Goal: Task Accomplishment & Management: Manage account settings

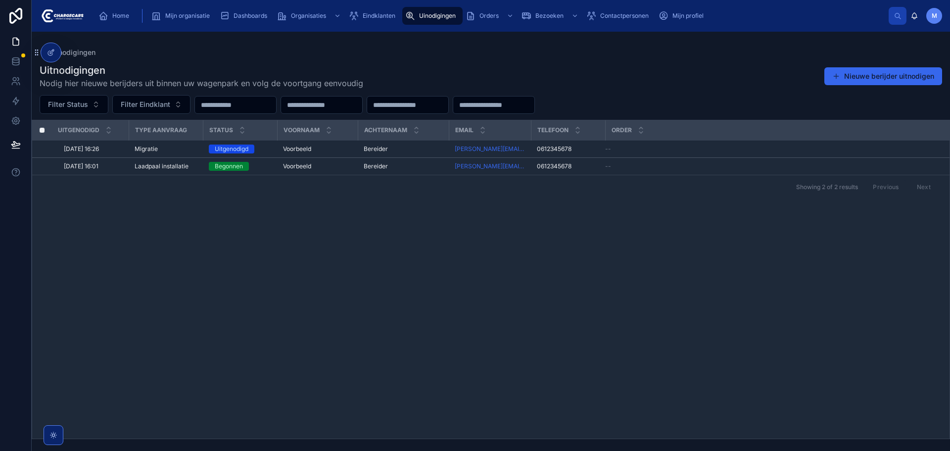
click at [450, 69] on div "Uitnodigingen Nodig hier nieuwe berijders uit binnen uw wagenpark en volg de vo…" at bounding box center [491, 76] width 903 height 26
click at [754, 67] on div "Uitnodigingen Nodig hier nieuwe berijders uit binnen uw wagenpark en volg de vo…" at bounding box center [491, 76] width 903 height 26
click at [378, 146] on span "Bereider" at bounding box center [376, 149] width 24 height 8
click at [573, 60] on div "Uitnodigingen Nodig hier nieuwe berijders uit binnen uw wagenpark en volg de vo…" at bounding box center [491, 248] width 918 height 382
click at [577, 60] on div "Uitnodigingen Nodig hier nieuwe berijders uit binnen uw wagenpark en volg de vo…" at bounding box center [491, 248] width 918 height 382
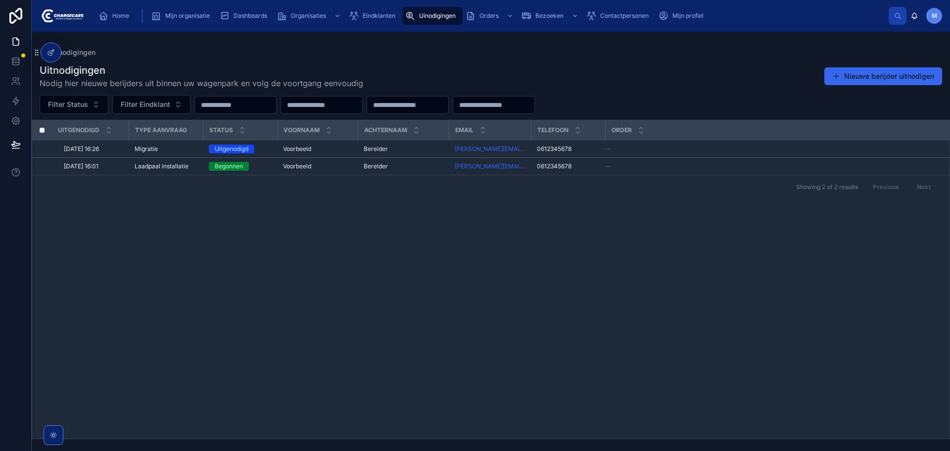
drag, startPoint x: 321, startPoint y: 225, endPoint x: 320, endPoint y: 236, distance: 11.0
click at [320, 236] on div "Uitgenodigd Type aanvraag Status Voornaam Achternaam Email Telefoon Order 3-10-…" at bounding box center [490, 279] width 917 height 318
click at [627, 46] on div "Uinodigingen Uitnodigingen Nodig hier nieuwe berijders uit binnen uw wagenpark …" at bounding box center [491, 235] width 918 height 407
click at [558, 39] on div "Uinodigingen Uitnodigingen Nodig hier nieuwe berijders uit binnen uw wagenpark …" at bounding box center [491, 235] width 918 height 407
